Goal: Information Seeking & Learning: Learn about a topic

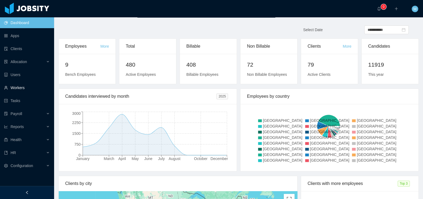
click at [16, 84] on link "Workers" at bounding box center [27, 87] width 46 height 11
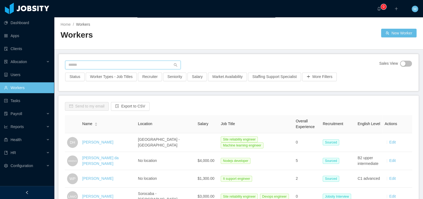
click at [87, 62] on input "text" at bounding box center [123, 65] width 116 height 9
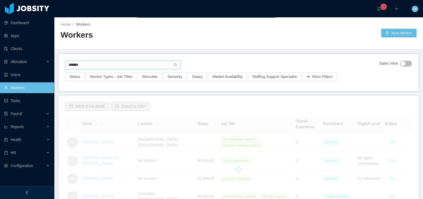
type input "*******"
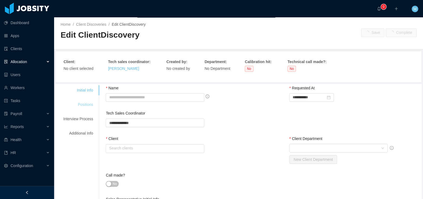
click at [90, 102] on div "Positions" at bounding box center [78, 105] width 43 height 10
type input "**********"
type input "******"
type input "*"
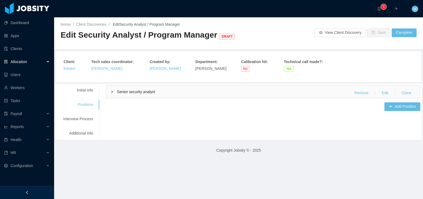
click at [134, 91] on span "Senior security analyst" at bounding box center [136, 92] width 38 height 4
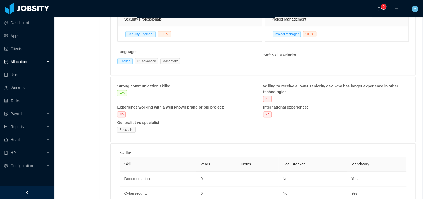
scroll to position [71, 0]
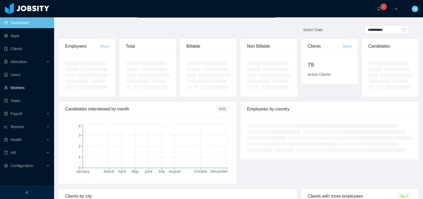
click at [22, 85] on link "Workers" at bounding box center [27, 87] width 46 height 11
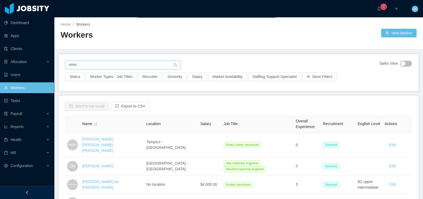
click at [91, 67] on input "text" at bounding box center [123, 65] width 116 height 9
paste input "**********"
type input "**********"
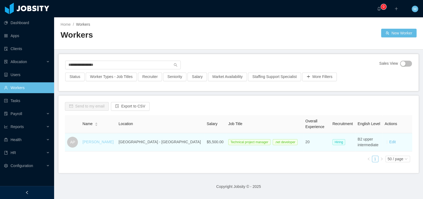
click at [106, 141] on link "[PERSON_NAME]" at bounding box center [98, 142] width 31 height 4
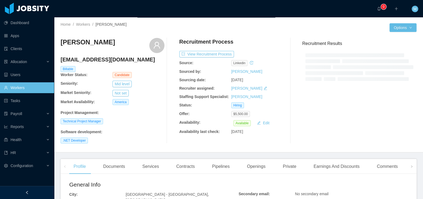
scroll to position [130, 0]
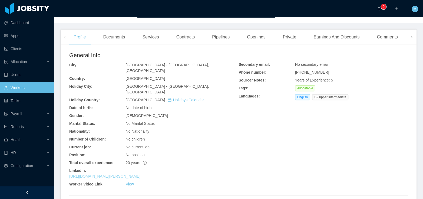
click at [115, 174] on link "https://www.linkedin.com/in/adrian-pulvirenti-2855977" at bounding box center [104, 176] width 71 height 4
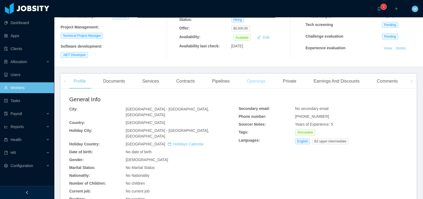
click at [255, 82] on div "Openings" at bounding box center [256, 81] width 27 height 15
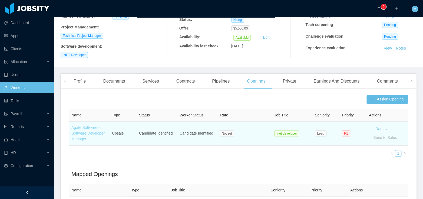
click at [83, 128] on link "Agate Software - Software Developer Manager" at bounding box center [87, 133] width 33 height 16
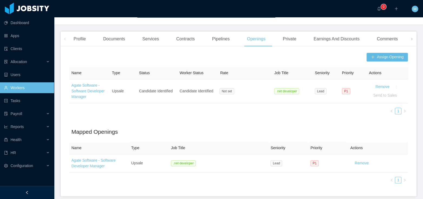
scroll to position [122, 0]
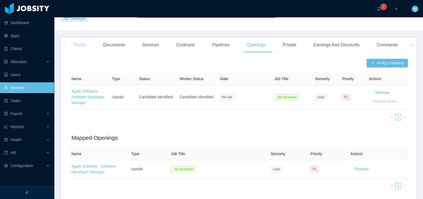
click at [83, 49] on div "Profile" at bounding box center [79, 44] width 21 height 15
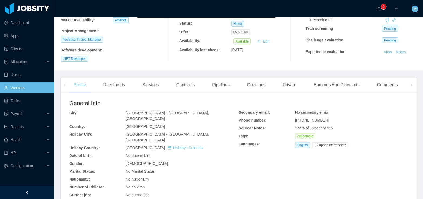
scroll to position [184, 0]
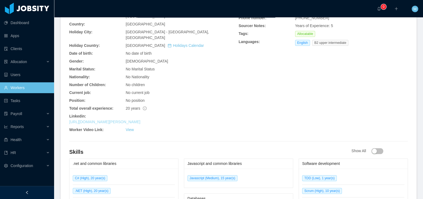
click at [125, 120] on link "https://www.linkedin.com/in/adrian-pulvirenti-2855977" at bounding box center [104, 122] width 71 height 4
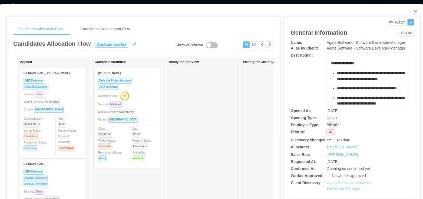
click at [341, 182] on link "Agate Software - Software Developer Manager" at bounding box center [349, 185] width 44 height 10
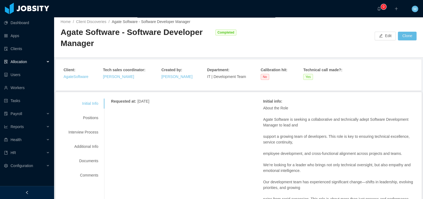
scroll to position [89, 0]
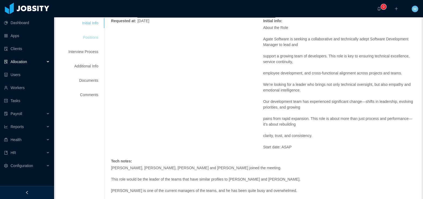
click at [100, 37] on div "Positions" at bounding box center [83, 37] width 43 height 10
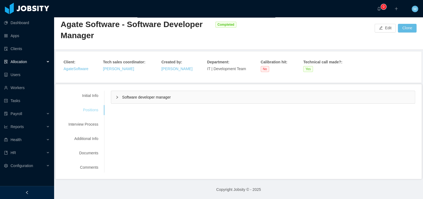
scroll to position [10, 0]
click at [145, 89] on div "Initial Info Positions Interview Process Additional Info Documents Comments Req…" at bounding box center [238, 131] width 366 height 95
drag, startPoint x: 143, startPoint y: 99, endPoint x: 146, endPoint y: 98, distance: 3.4
click at [143, 99] on div "Software developer manager" at bounding box center [263, 97] width 304 height 12
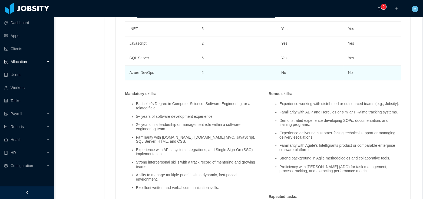
scroll to position [422, 0]
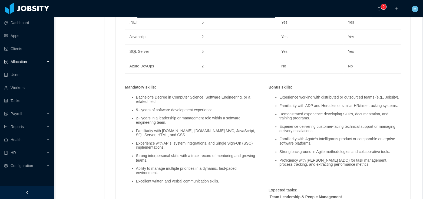
click at [317, 84] on div "Bonus skills :" at bounding box center [334, 87] width 137 height 6
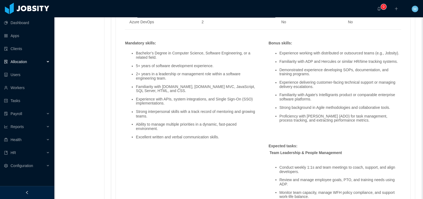
scroll to position [446, 0]
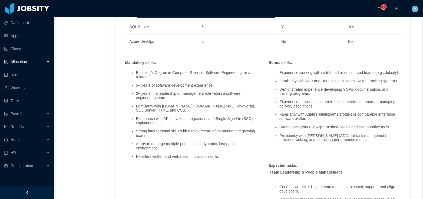
click at [347, 61] on div "Bonus skills :" at bounding box center [334, 63] width 137 height 6
drag, startPoint x: 339, startPoint y: 54, endPoint x: 336, endPoint y: 54, distance: 3.0
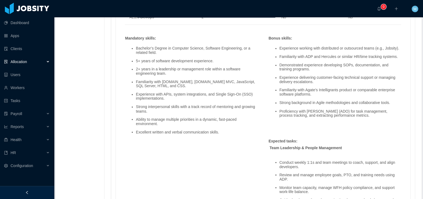
scroll to position [465, 0]
